Goal: Task Accomplishment & Management: Manage account settings

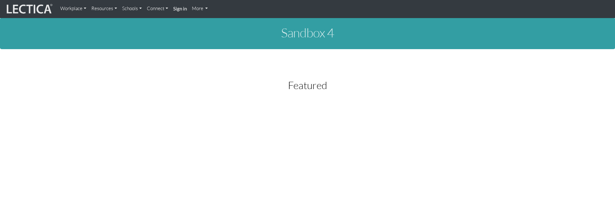
click at [102, 8] on link "Resources" at bounding box center [104, 9] width 31 height 12
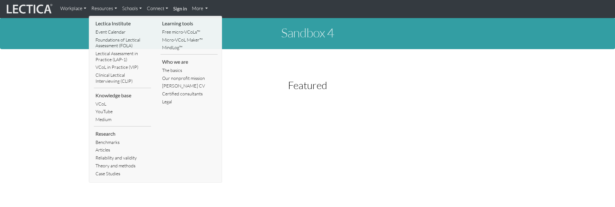
click at [105, 100] on link "VCoL" at bounding box center [122, 104] width 57 height 8
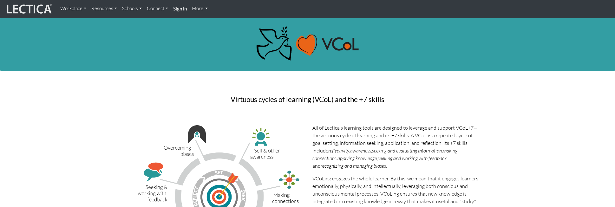
click at [111, 8] on link "Resources" at bounding box center [104, 9] width 31 height 12
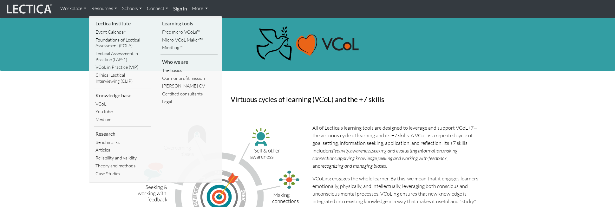
click at [113, 64] on link "VCoL in Practice (VIP)" at bounding box center [122, 67] width 57 height 8
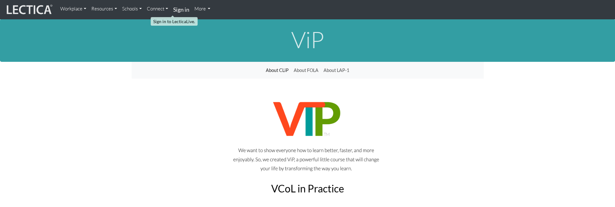
click at [173, 10] on strong "Sign in" at bounding box center [181, 9] width 16 height 7
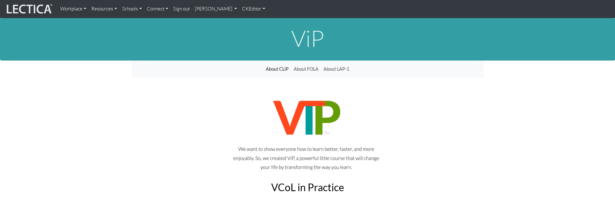
click at [203, 10] on link "Theo Dawson" at bounding box center [216, 9] width 48 height 13
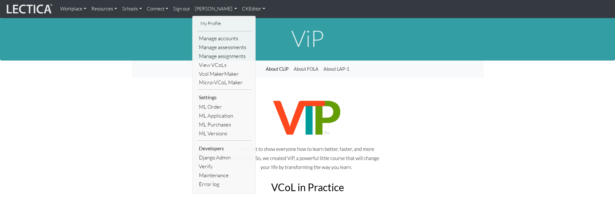
click at [239, 10] on link "CKEditor" at bounding box center [253, 9] width 28 height 13
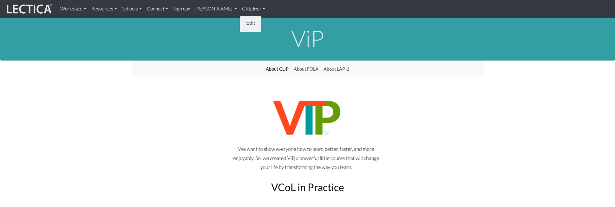
click at [244, 23] on link "Edit" at bounding box center [250, 23] width 13 height 8
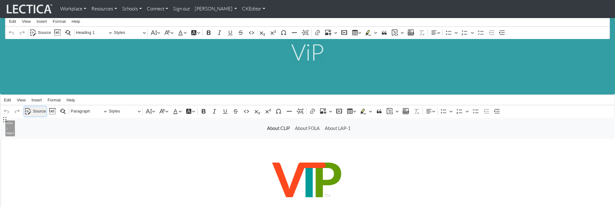
click at [36, 107] on span "Source" at bounding box center [39, 111] width 13 height 8
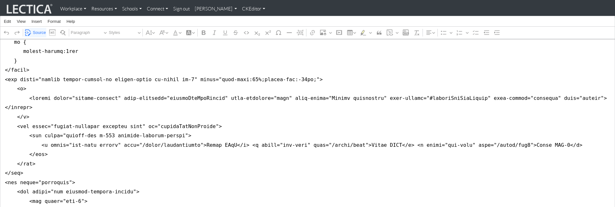
scroll to position [760, 0]
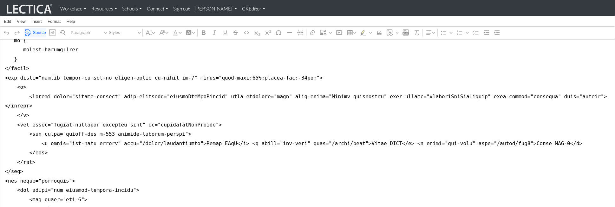
drag, startPoint x: 5, startPoint y: 144, endPoint x: 3, endPoint y: 171, distance: 26.4
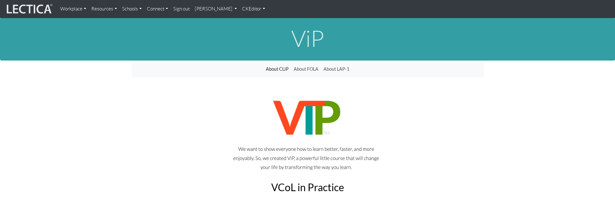
click at [243, 9] on link "CKEditor" at bounding box center [253, 9] width 28 height 13
click at [273, 8] on div "Workplace Assessments Why LectaTests? About LectaTests Leadership Leader develo…" at bounding box center [334, 9] width 552 height 13
click at [171, 9] on link "Sign out" at bounding box center [182, 9] width 22 height 13
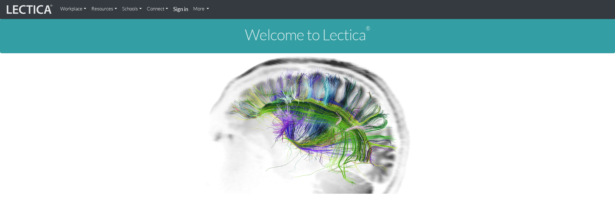
click at [173, 9] on strong "Sign in" at bounding box center [180, 9] width 15 height 7
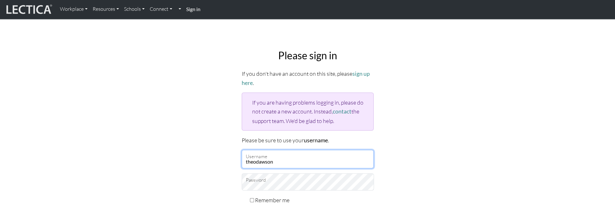
click at [278, 150] on input "theodawson" at bounding box center [308, 159] width 132 height 18
drag, startPoint x: 280, startPoint y: 143, endPoint x: 228, endPoint y: 139, distance: 52.5
click at [242, 150] on input "theodawson" at bounding box center [308, 159] width 132 height 18
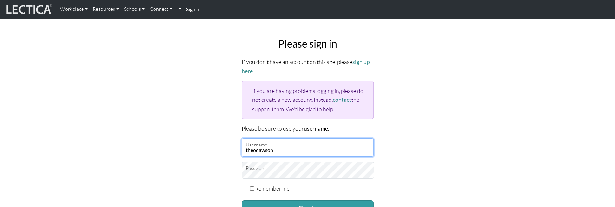
scroll to position [11, 0]
click at [260, 139] on input "theodawson" at bounding box center [308, 148] width 132 height 18
drag, startPoint x: 278, startPoint y: 132, endPoint x: 234, endPoint y: 131, distance: 44.1
click at [242, 139] on input "theodawson" at bounding box center [308, 148] width 132 height 18
drag, startPoint x: 277, startPoint y: 130, endPoint x: 229, endPoint y: 125, distance: 47.8
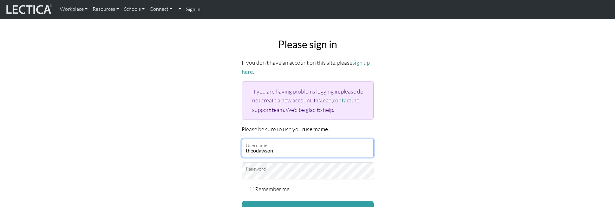
click at [242, 139] on input "theodawson" at bounding box center [308, 148] width 132 height 18
type input "mindlogteacher"
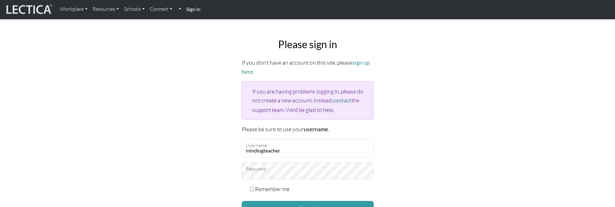
click at [179, 131] on div "Please sign in If you don't have an account on this site, please sign up here .…" at bounding box center [307, 139] width 418 height 212
click at [290, 201] on button "Sign in" at bounding box center [308, 208] width 132 height 15
